Goal: Information Seeking & Learning: Learn about a topic

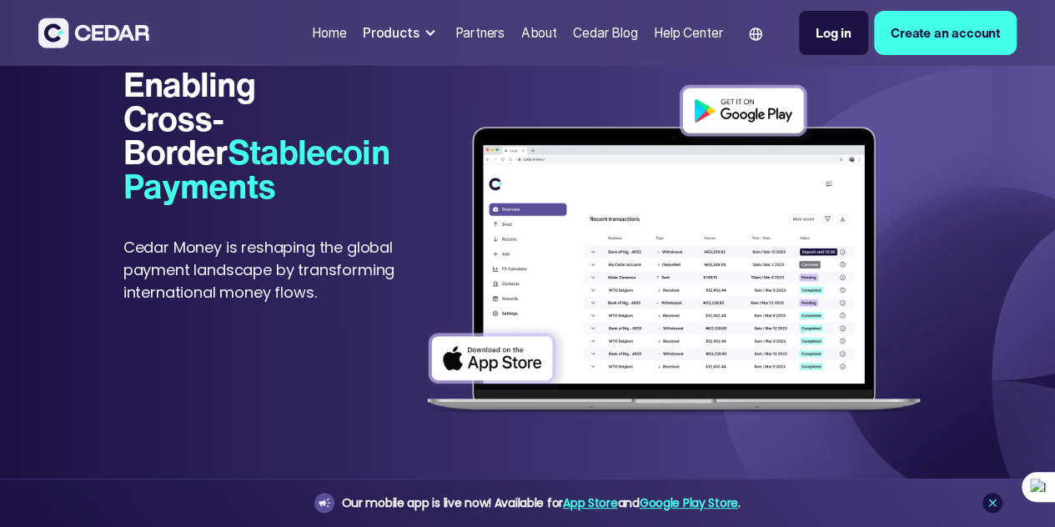
scroll to position [64, 0]
click at [129, 38] on img at bounding box center [93, 33] width 111 height 31
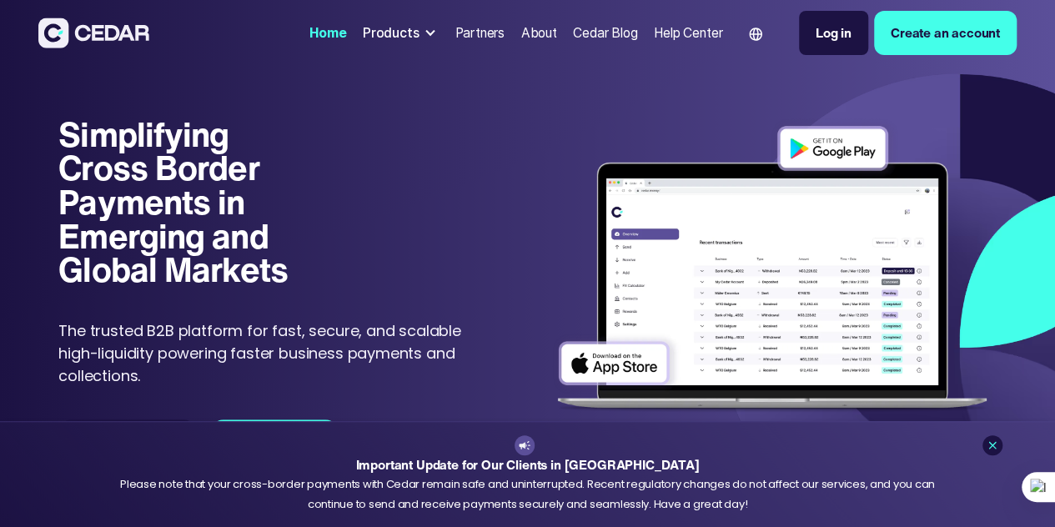
click at [424, 38] on div at bounding box center [430, 33] width 13 height 13
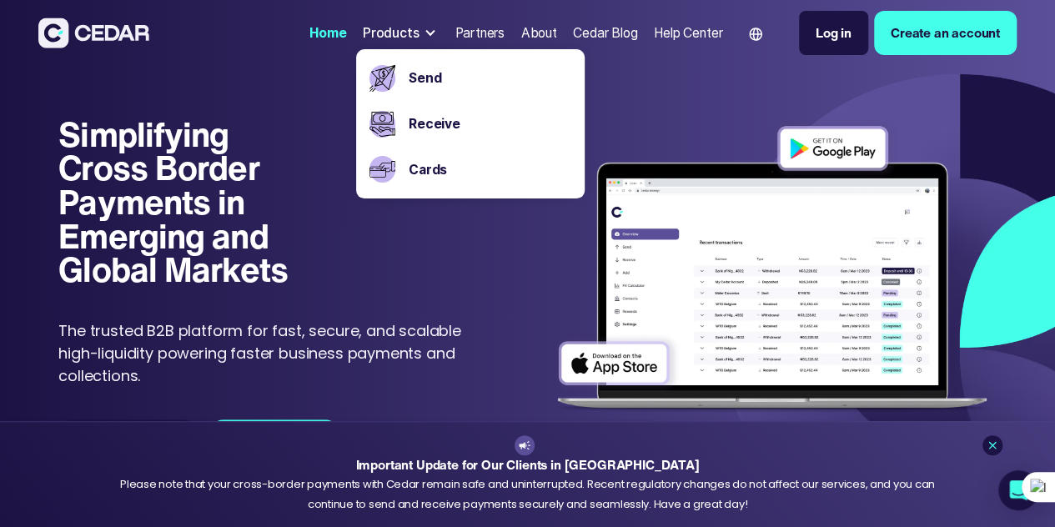
click at [193, 187] on h1 "Simplifying Cross Border Payments in Emerging and Global Markets" at bounding box center [185, 202] width 254 height 169
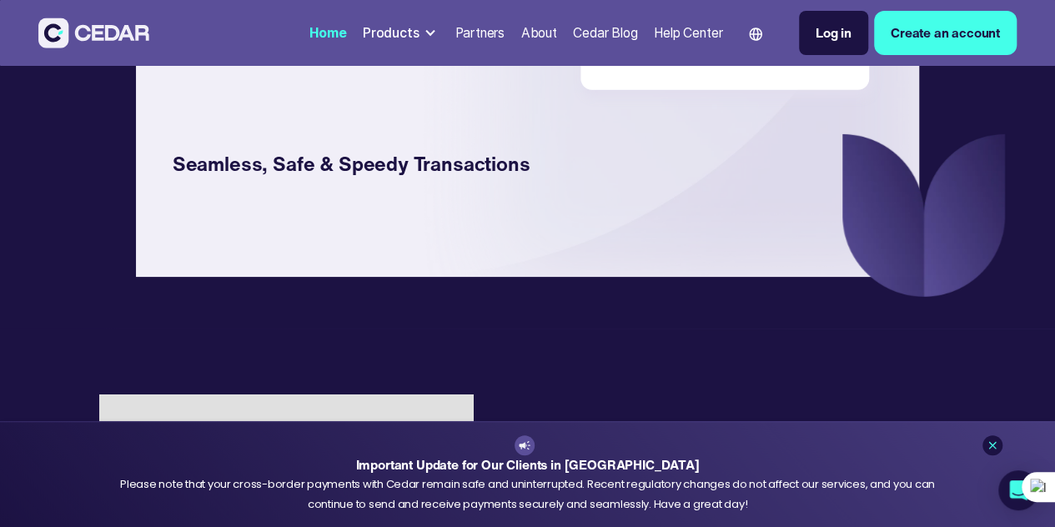
scroll to position [2683, 0]
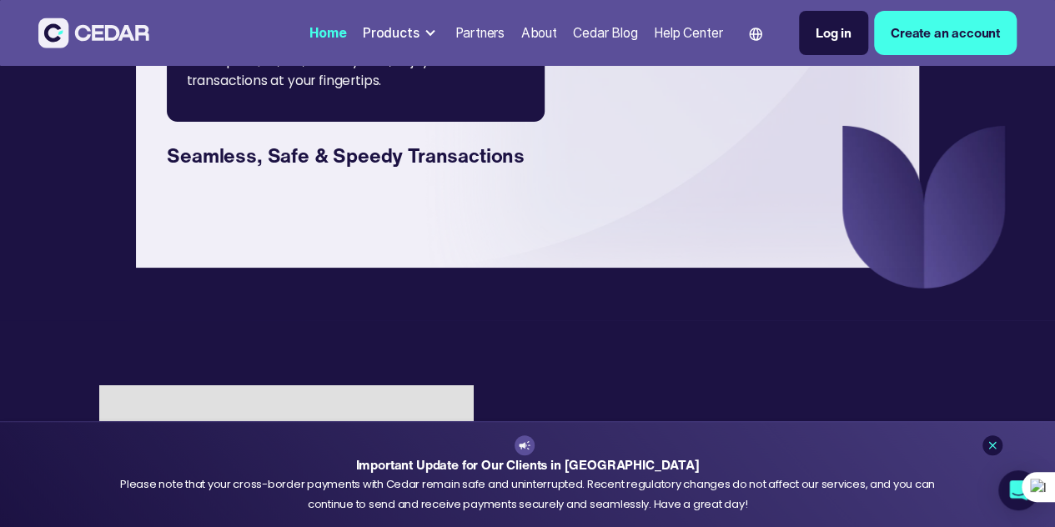
click at [274, 102] on div "With up to $30,000,000 daily limit, enjoy limitless transactions at your finger…" at bounding box center [374, 70] width 375 height 64
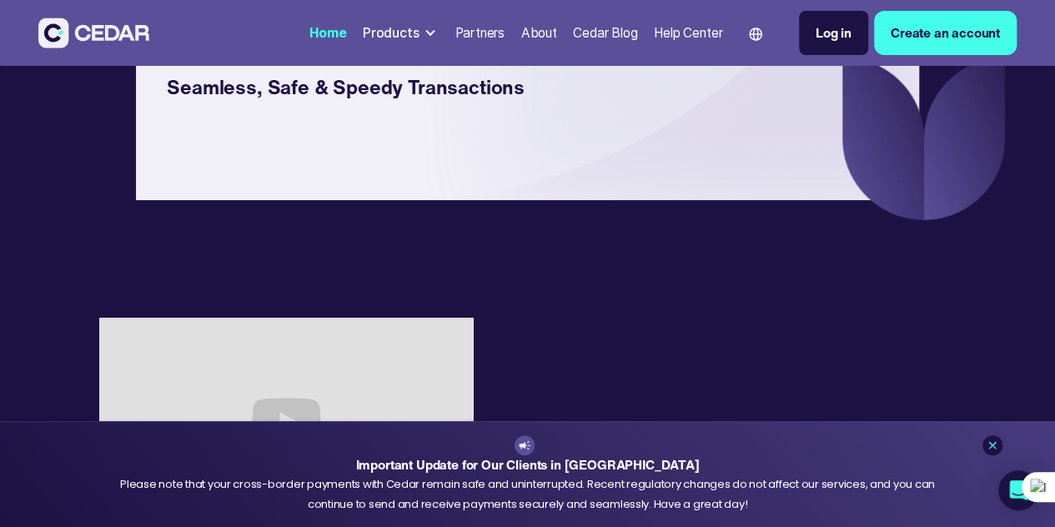
scroll to position [2754, 0]
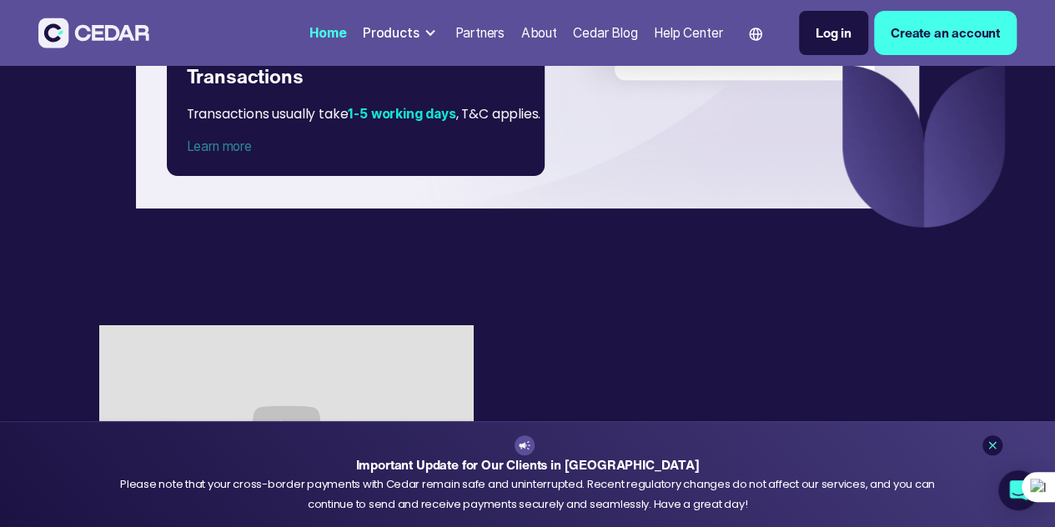
click at [282, 156] on div "Learn more" at bounding box center [356, 146] width 339 height 19
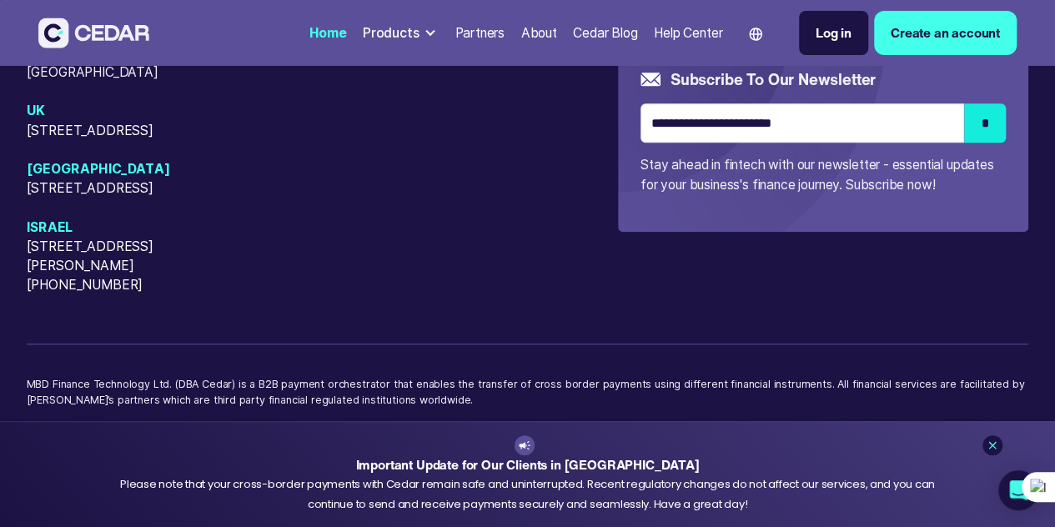
scroll to position [7158, 0]
